Goal: Task Accomplishment & Management: Use online tool/utility

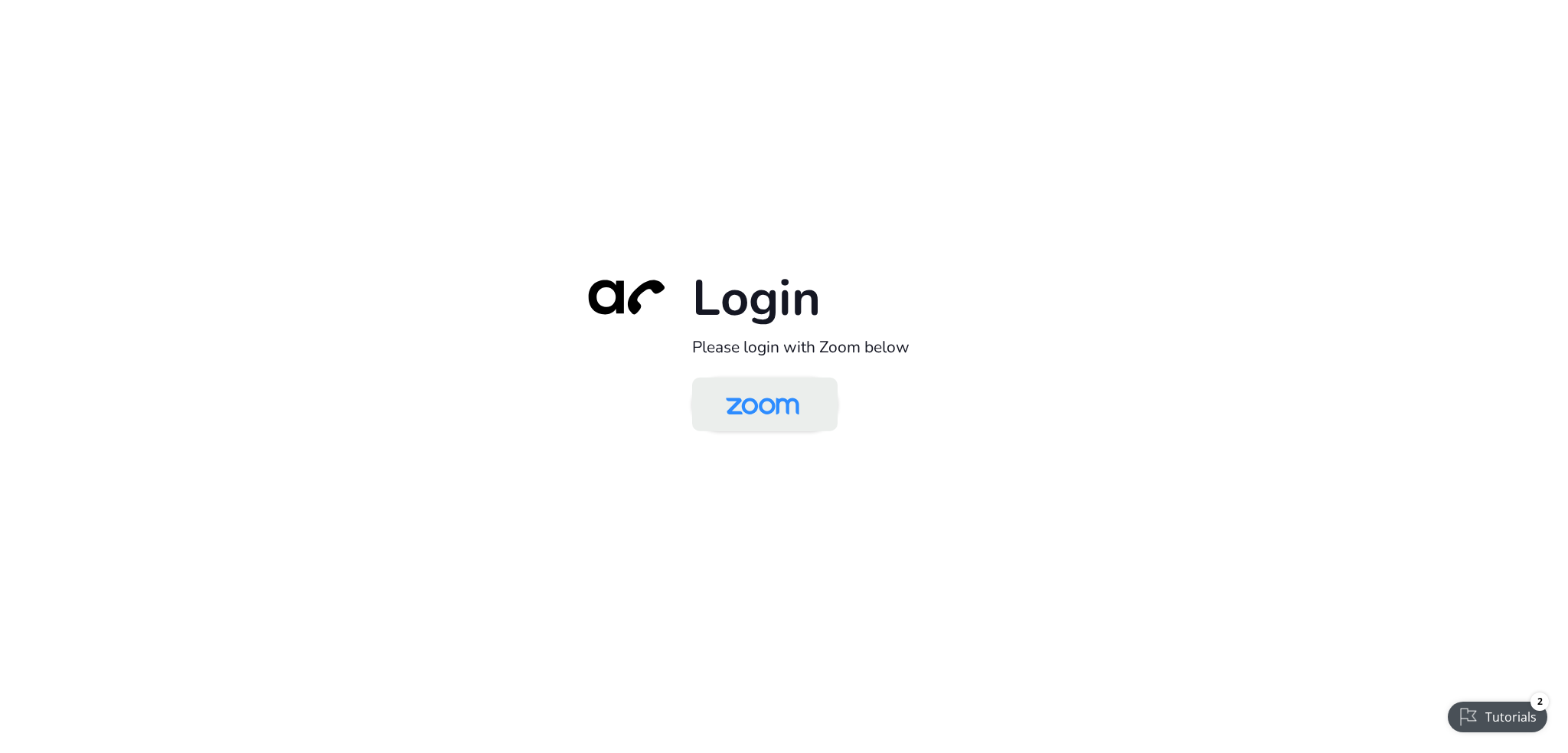
click at [781, 388] on img at bounding box center [763, 405] width 105 height 50
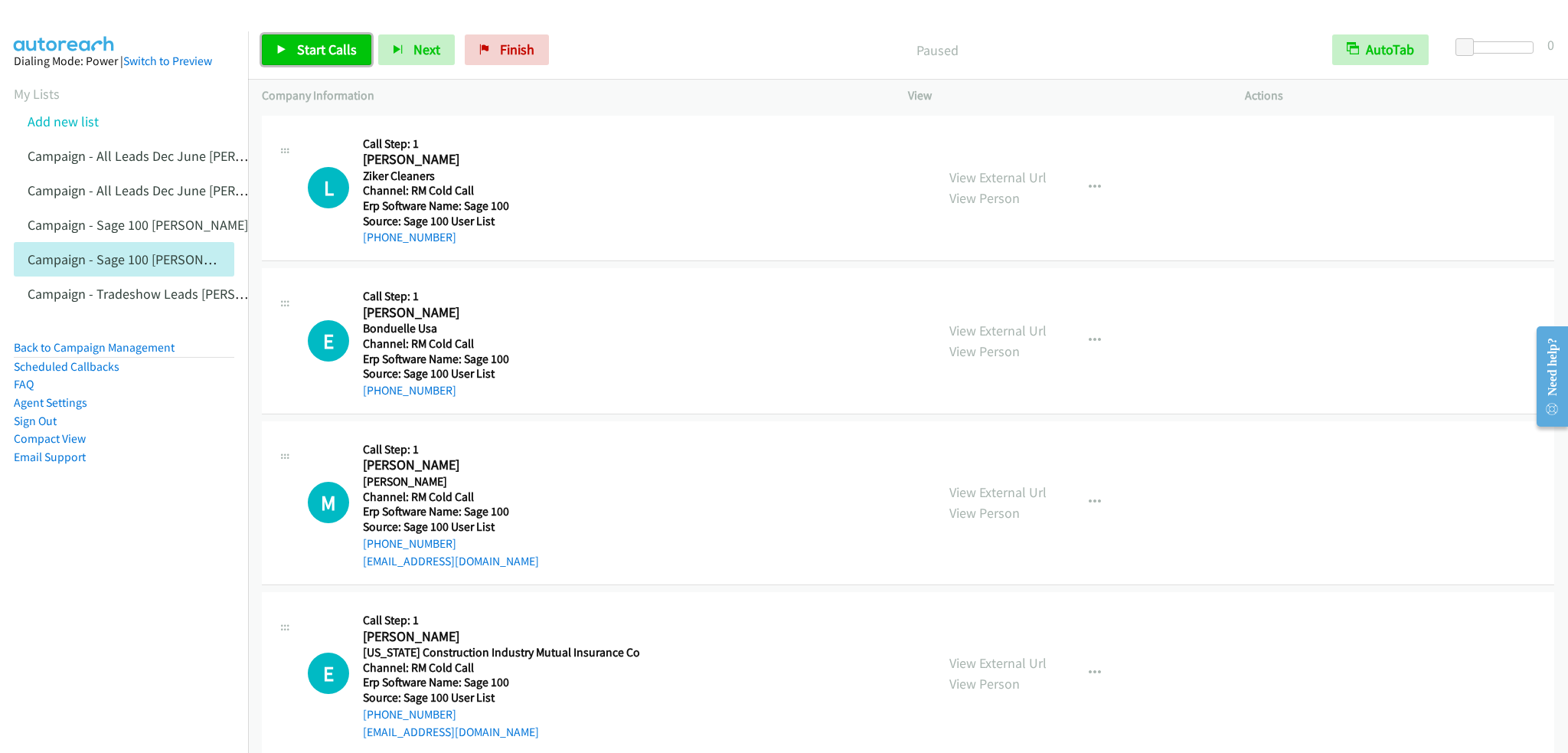
click at [271, 50] on link "Start Calls" at bounding box center [316, 50] width 110 height 31
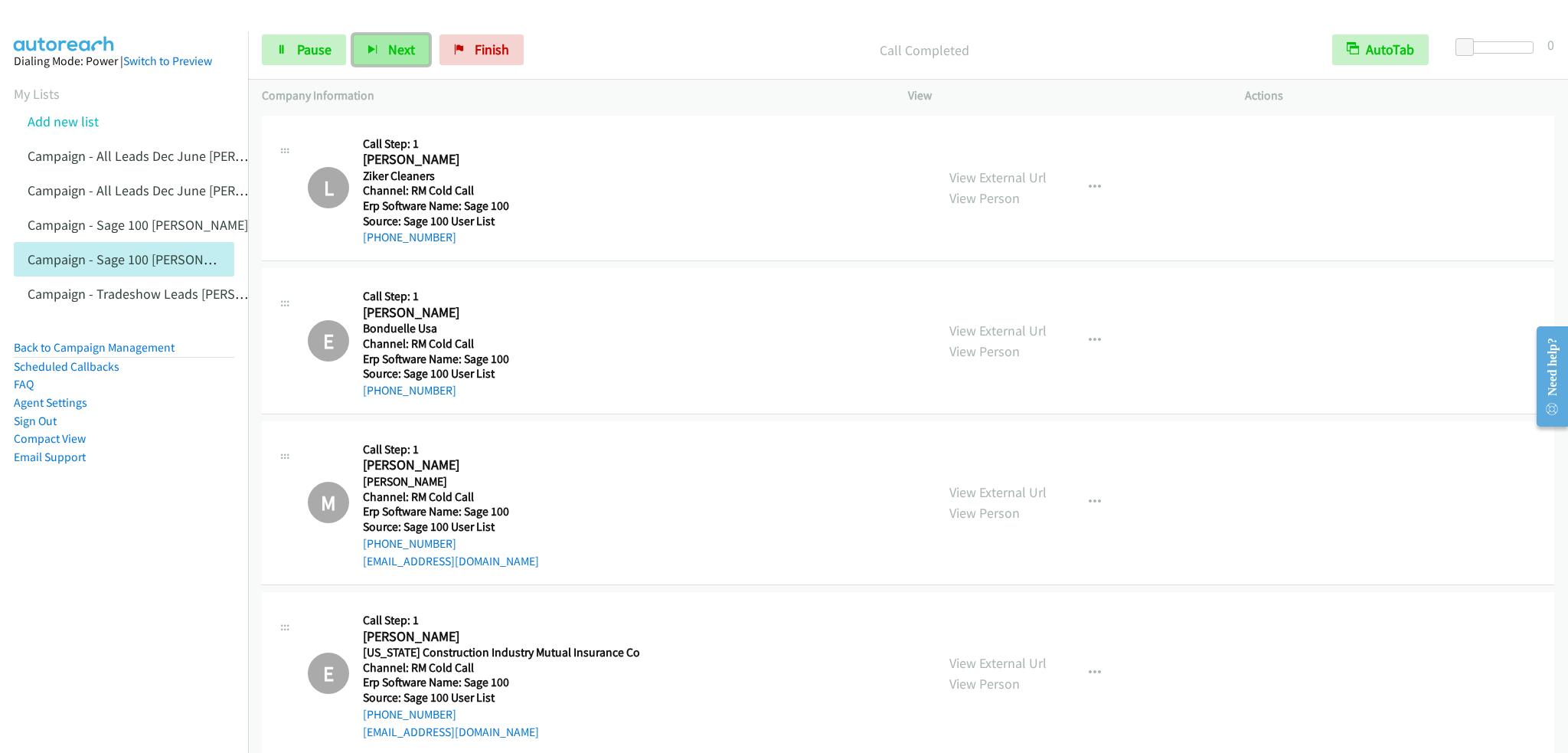
click at [392, 58] on button "Next" at bounding box center [392, 50] width 76 height 31
click at [308, 48] on span "Pause" at bounding box center [314, 49] width 35 height 18
click at [308, 46] on span "Start Calls" at bounding box center [327, 49] width 59 height 18
click at [302, 39] on link "Pause" at bounding box center [303, 50] width 84 height 31
click at [322, 45] on span "Start Calls" at bounding box center [327, 49] width 59 height 18
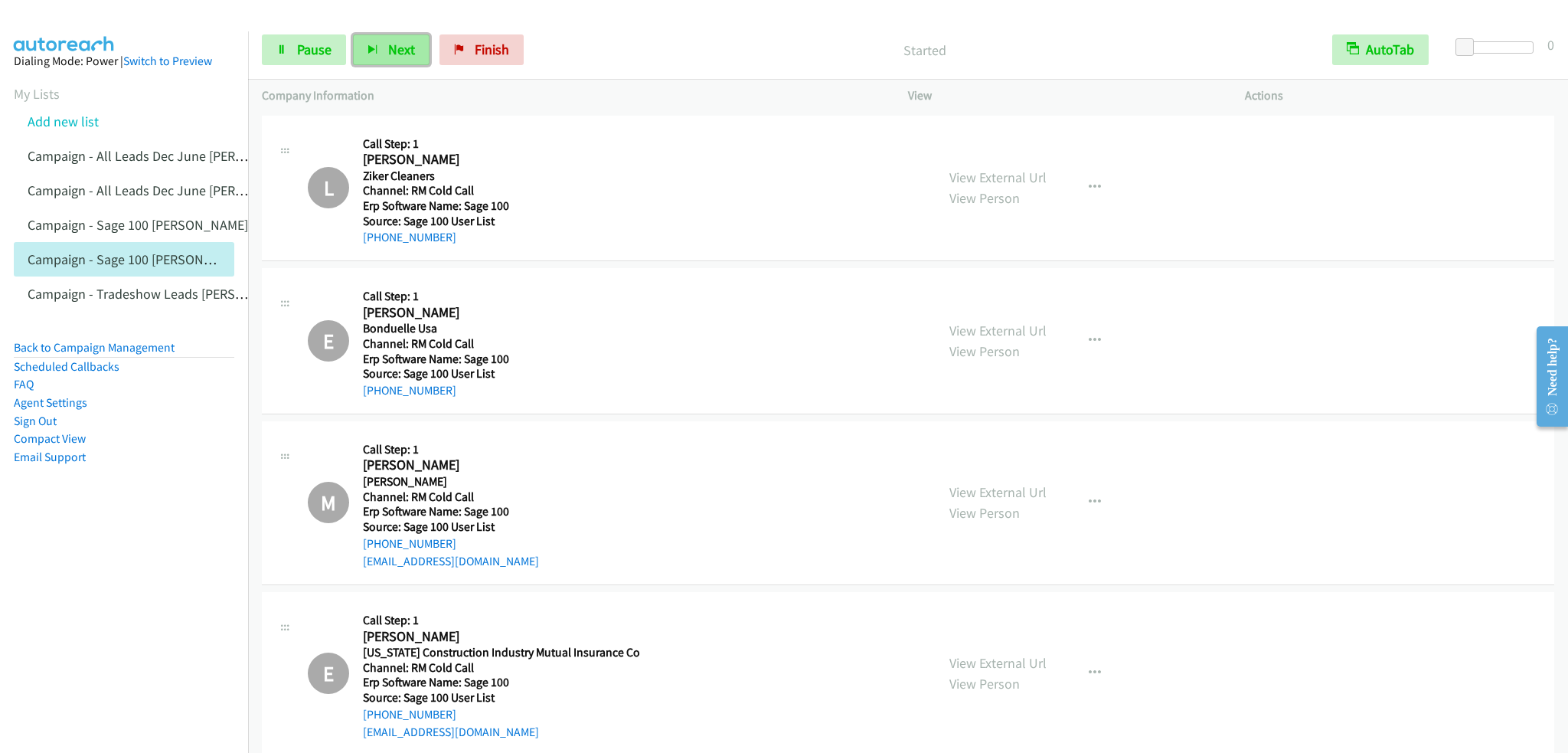
click at [406, 48] on span "Next" at bounding box center [402, 49] width 27 height 18
click at [322, 50] on span "Pause" at bounding box center [314, 49] width 35 height 18
click at [332, 50] on span "Start Calls" at bounding box center [327, 49] width 59 height 18
click at [282, 41] on link "Pause" at bounding box center [303, 50] width 84 height 31
click at [312, 48] on span "Start Calls" at bounding box center [327, 49] width 59 height 18
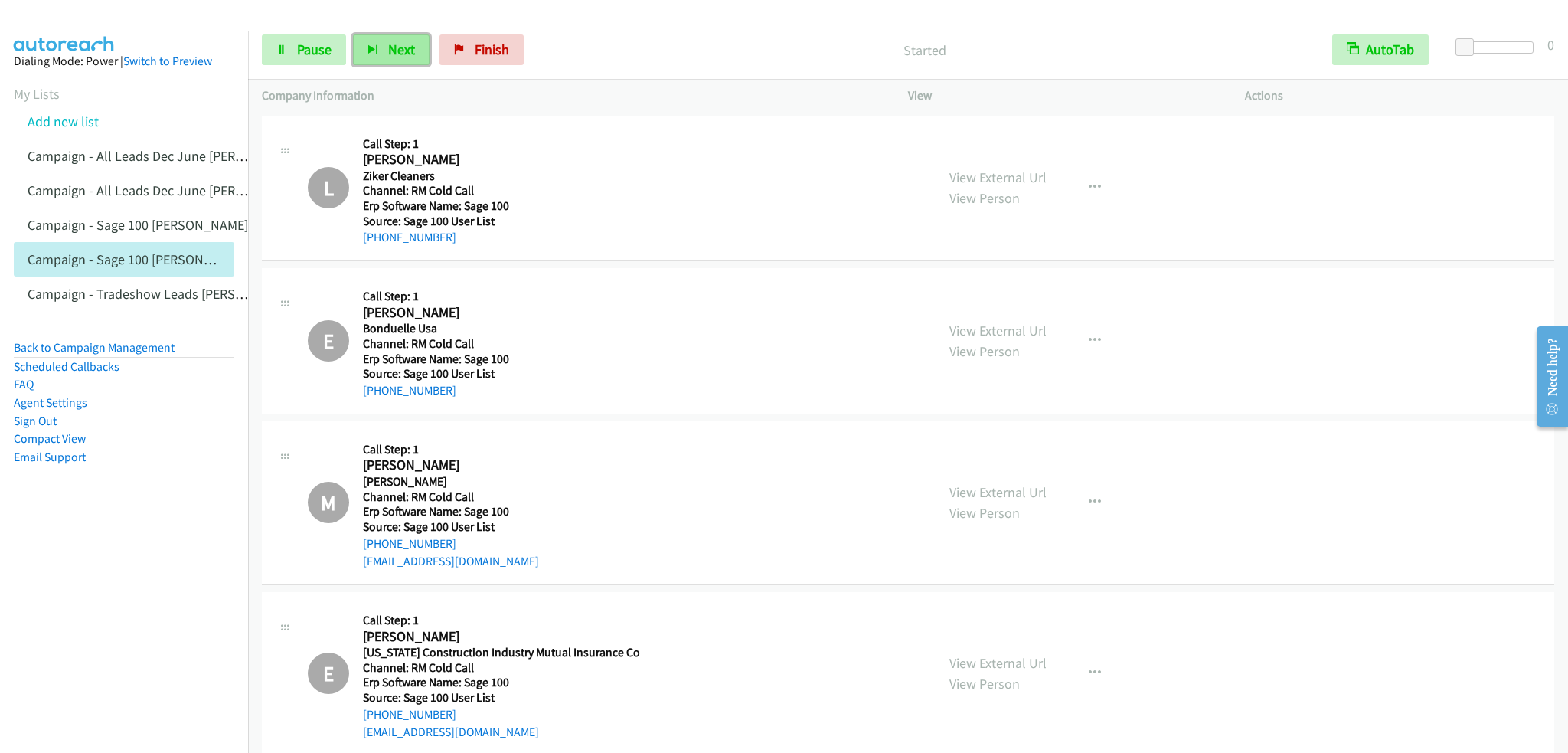
click at [376, 60] on button "Next" at bounding box center [392, 50] width 76 height 31
click at [373, 66] on div "Start Calls Pause Next Finish Call Completed AutoTab AutoTab 0" at bounding box center [908, 49] width 1320 height 59
click at [373, 60] on button "Next" at bounding box center [392, 50] width 76 height 31
drag, startPoint x: 107, startPoint y: 349, endPoint x: 303, endPoint y: 159, distance: 273.0
click at [107, 349] on link "Back to Campaign Management" at bounding box center [93, 347] width 161 height 14
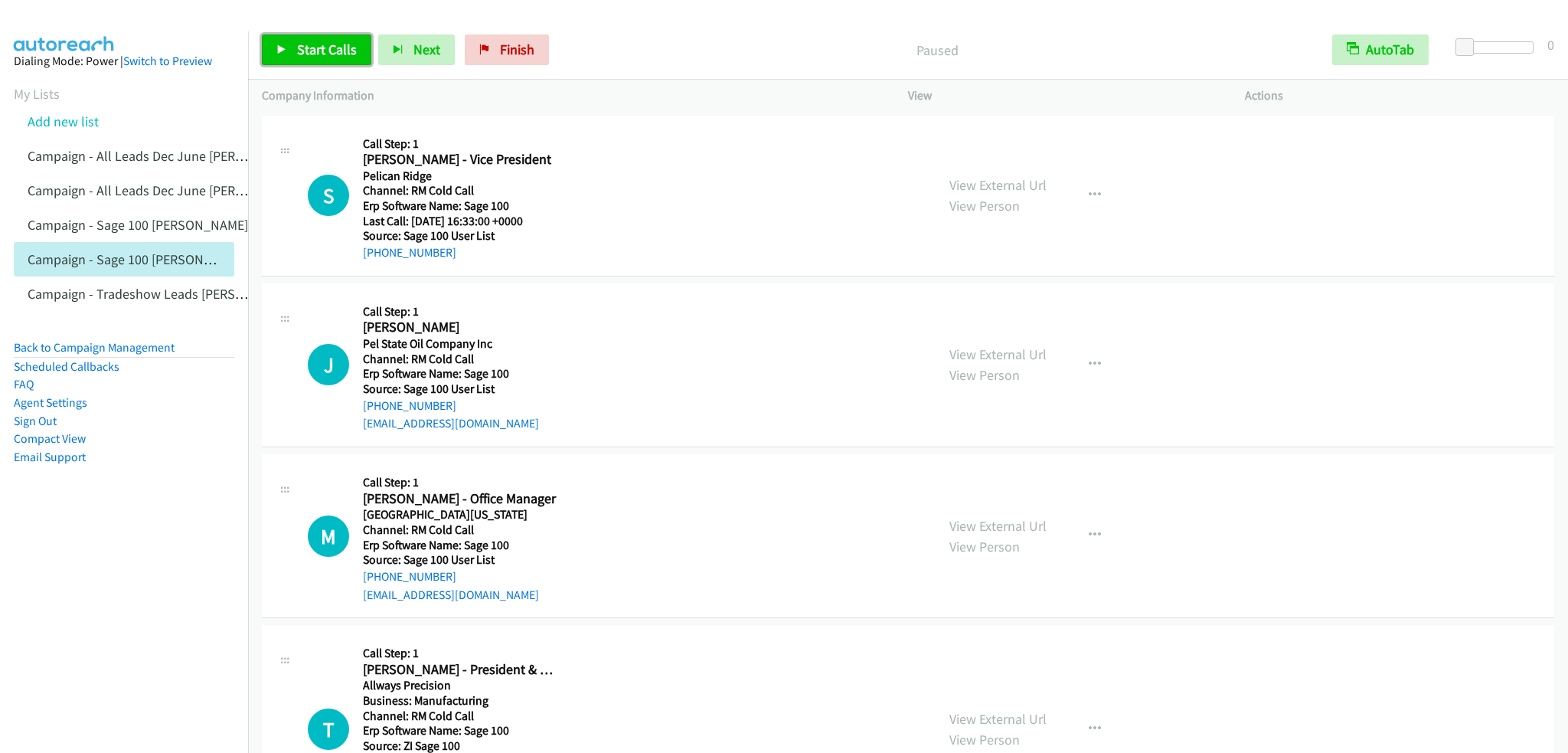
click at [346, 48] on span "Start Calls" at bounding box center [327, 49] width 59 height 18
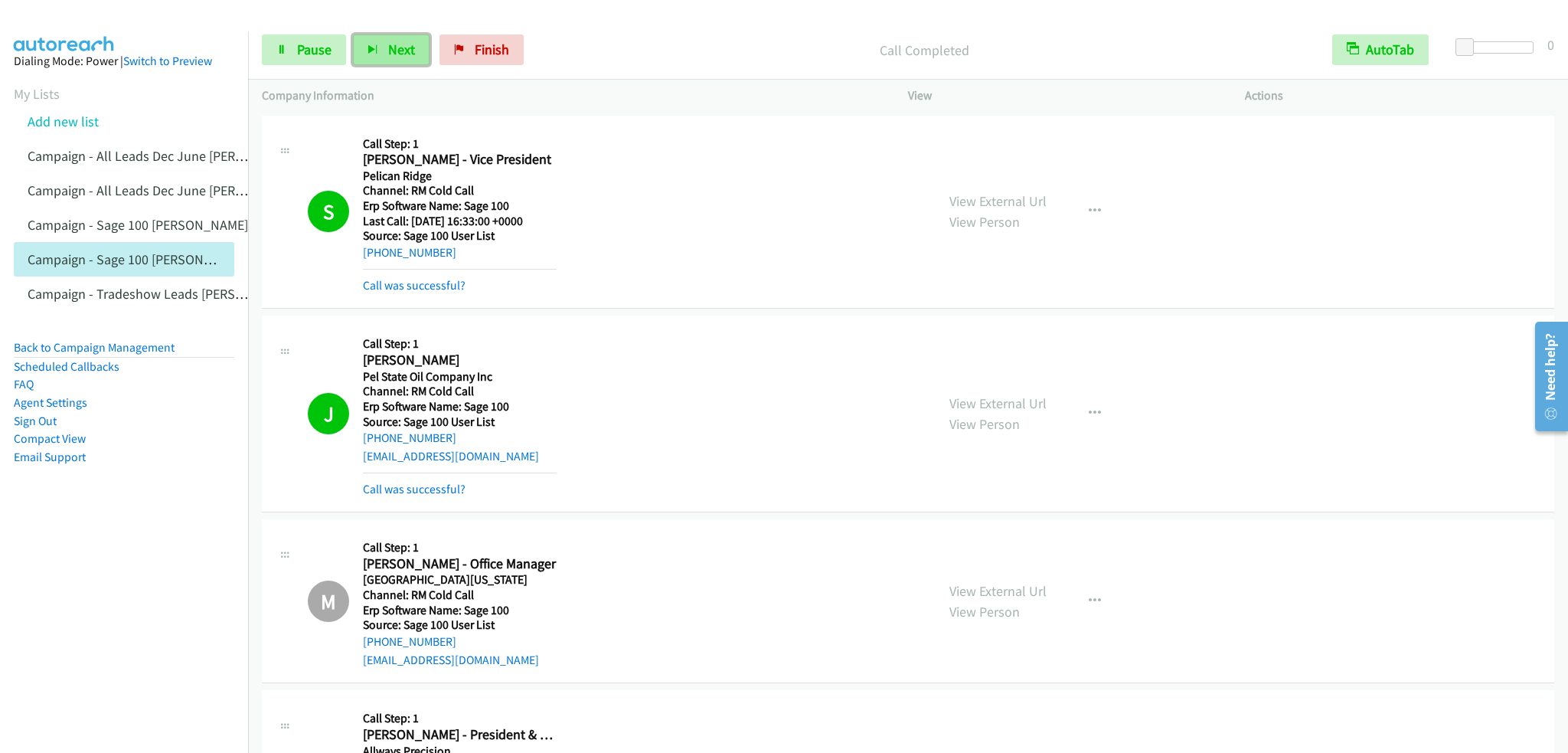
click at [370, 48] on icon "button" at bounding box center [373, 50] width 11 height 11
click at [374, 62] on button "Next" at bounding box center [392, 50] width 76 height 31
click at [370, 42] on button "Next" at bounding box center [392, 50] width 76 height 31
click at [315, 48] on span "Pause" at bounding box center [314, 49] width 35 height 18
click at [315, 48] on span "Start Calls" at bounding box center [327, 49] width 59 height 18
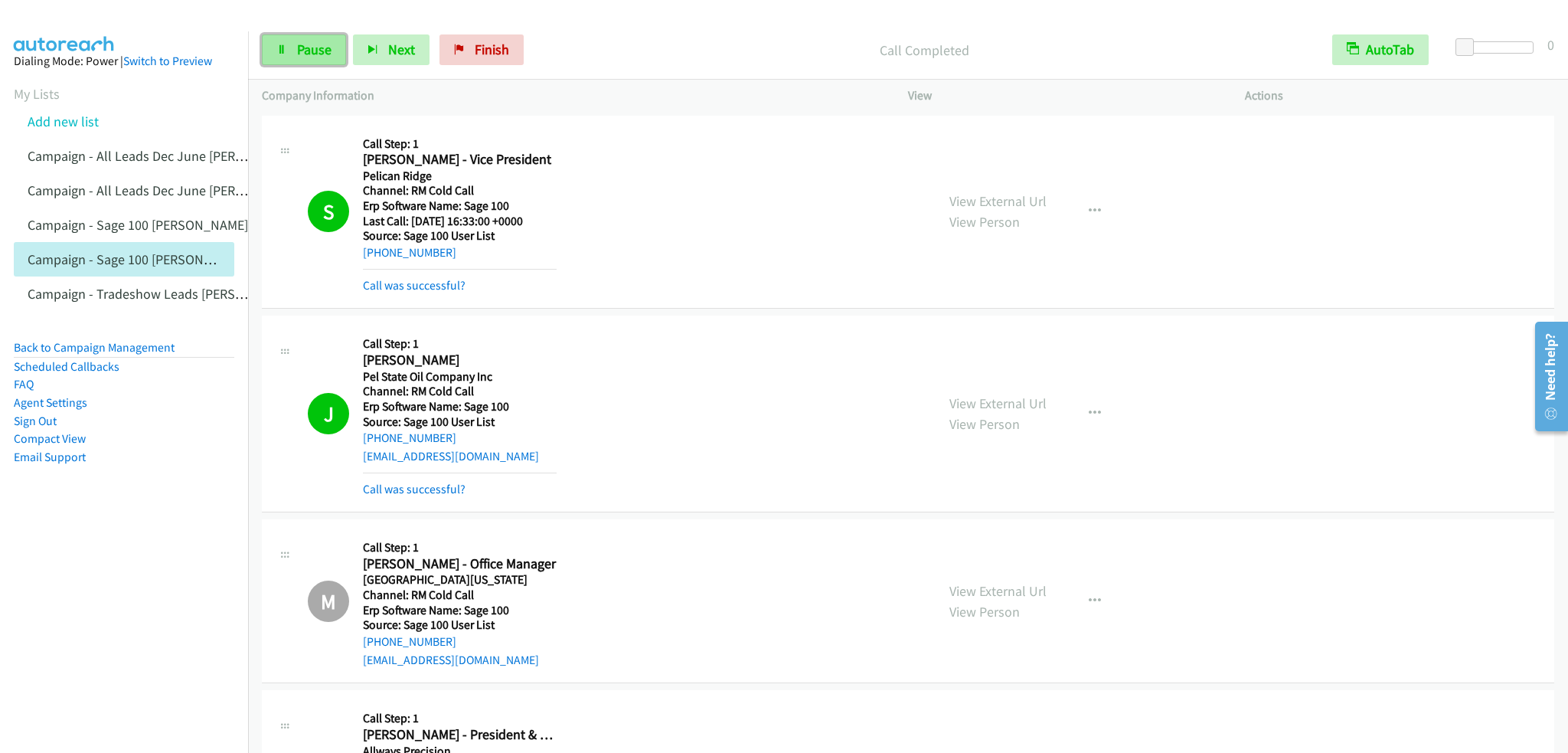
drag, startPoint x: 315, startPoint y: 55, endPoint x: 320, endPoint y: 43, distance: 13.0
click at [315, 55] on span "Pause" at bounding box center [314, 49] width 35 height 18
